Goal: Task Accomplishment & Management: Use online tool/utility

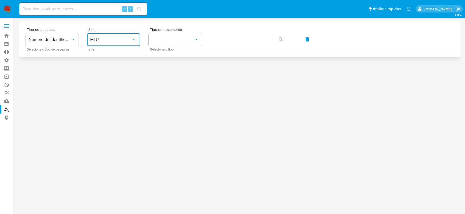
click at [109, 40] on span "MLU" at bounding box center [110, 39] width 41 height 5
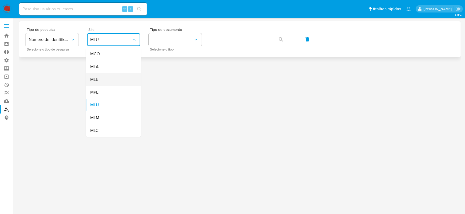
click at [106, 80] on div "MLB" at bounding box center [112, 79] width 44 height 13
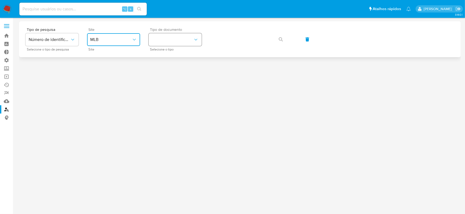
click at [180, 41] on button "identificationType" at bounding box center [175, 39] width 53 height 13
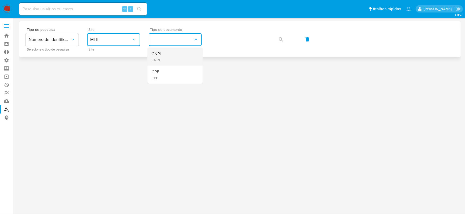
click at [174, 59] on div "CNPJ CNPJ" at bounding box center [174, 57] width 44 height 18
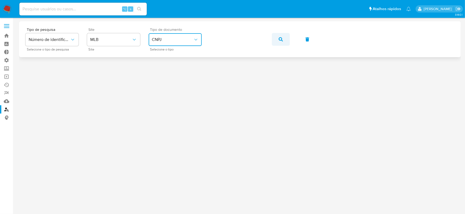
click at [279, 38] on icon "button" at bounding box center [281, 39] width 4 height 4
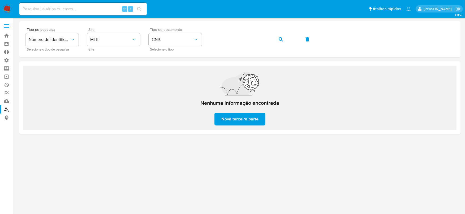
click at [235, 121] on span "Nova terceira parte" at bounding box center [239, 119] width 37 height 12
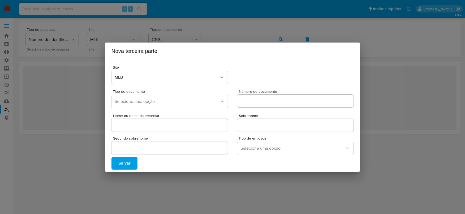
click at [75, 155] on div "Nova terceira parte Site MLB Tipo de documento Selecione uma opção Número do do…" at bounding box center [232, 107] width 465 height 214
